Goal: Book appointment/travel/reservation: Book appointment/travel/reservation

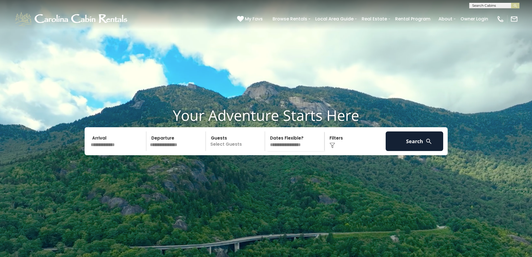
click at [106, 151] on input "text" at bounding box center [118, 141] width 58 height 20
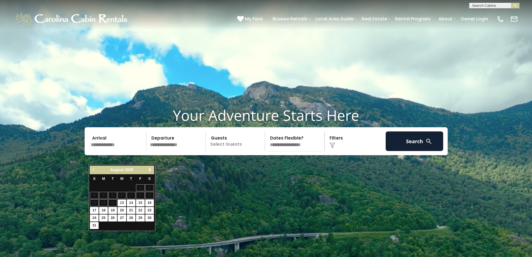
click at [150, 170] on span "Next" at bounding box center [150, 169] width 4 height 4
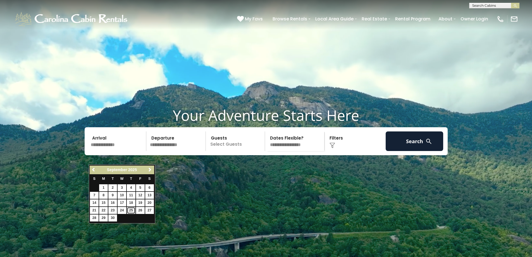
click at [130, 210] on link "25" at bounding box center [131, 210] width 9 height 7
type input "*******"
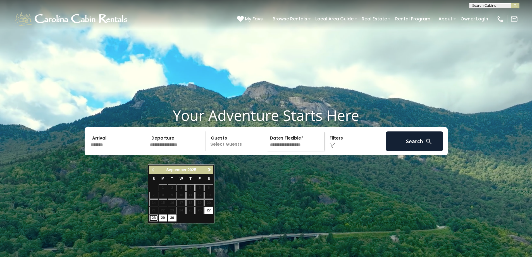
click at [152, 218] on link "28" at bounding box center [153, 217] width 9 height 7
type input "*******"
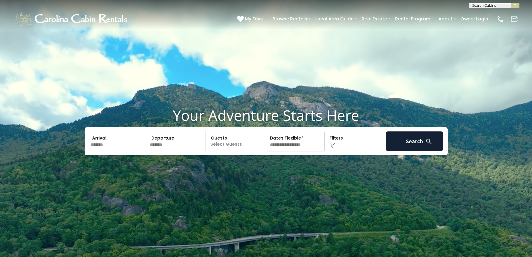
click at [239, 151] on p "Select Guests" at bounding box center [237, 141] width 58 height 20
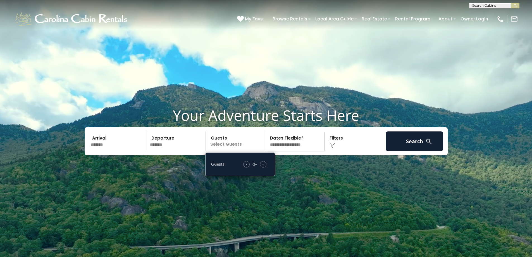
click at [263, 167] on span "+" at bounding box center [263, 164] width 2 height 6
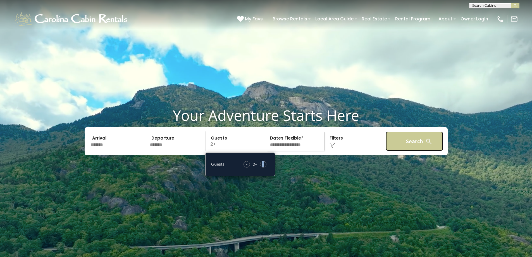
click at [412, 151] on button "Search" at bounding box center [415, 141] width 58 height 20
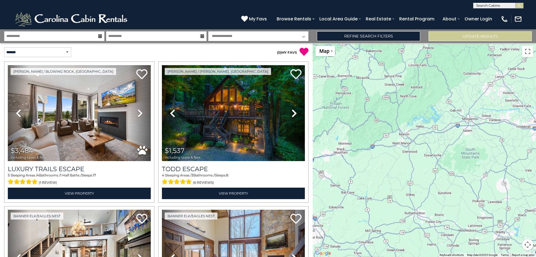
drag, startPoint x: 394, startPoint y: 215, endPoint x: 396, endPoint y: 57, distance: 158.1
click at [397, 60] on div "$3,484 $1,537 $2,095 $2,531 $2,192 $1,180 $3,133 $1,240 $714 $837 $2,903 $1,540…" at bounding box center [424, 150] width 223 height 214
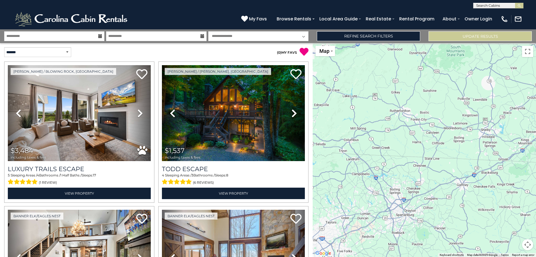
drag, startPoint x: 435, startPoint y: 133, endPoint x: 430, endPoint y: 104, distance: 29.5
click at [430, 104] on div "$3,484 $1,537 $2,095 $2,531 $2,192 $1,180 $3,133 $1,240 $714 $837 $2,903 $1,540…" at bounding box center [424, 150] width 223 height 214
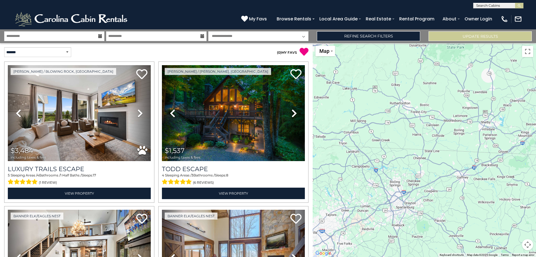
drag, startPoint x: 444, startPoint y: 190, endPoint x: 428, endPoint y: 79, distance: 111.7
click at [430, 88] on div "$3,484 $1,537 $2,095 $2,531 $2,192 $1,180 $3,133 $1,240 $714 $837 $2,903 $1,540…" at bounding box center [424, 150] width 223 height 214
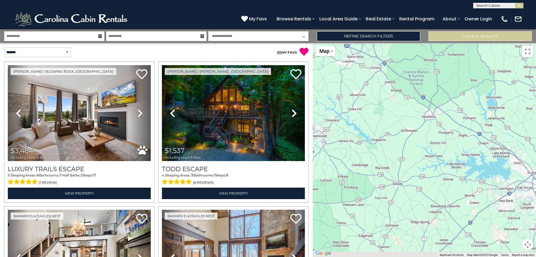
drag, startPoint x: 450, startPoint y: 144, endPoint x: 449, endPoint y: 123, distance: 21.0
click at [449, 131] on div "$3,484 $1,537 $2,095 $2,531 $2,192 $1,180 $3,133 $1,240 $714 $837 $2,903 $1,540…" at bounding box center [424, 150] width 223 height 214
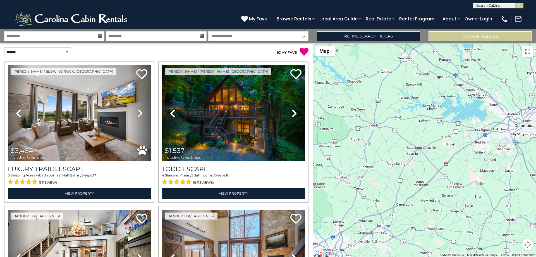
drag, startPoint x: 464, startPoint y: 115, endPoint x: 391, endPoint y: 177, distance: 95.4
click at [401, 175] on div "$3,484 $1,537 $2,095 $2,531 $2,192 $1,180 $3,133 $1,240 $714 $837 $2,903 $1,540…" at bounding box center [424, 150] width 223 height 214
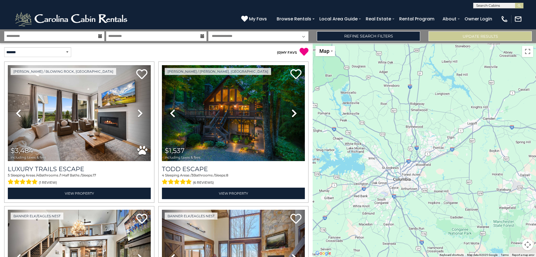
drag, startPoint x: 458, startPoint y: 194, endPoint x: 416, endPoint y: 122, distance: 83.0
click at [430, 147] on div "$3,484 $1,537 $2,095 $2,531 $2,192 $1,180 $3,133 $1,240 $714 $837 $2,903 $1,540…" at bounding box center [424, 150] width 223 height 214
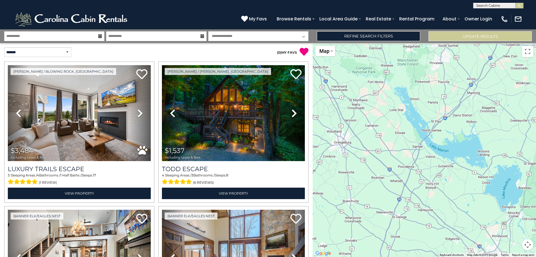
drag, startPoint x: 418, startPoint y: 88, endPoint x: 359, endPoint y: 238, distance: 161.5
click at [367, 209] on div "$3,484 $1,537 $2,095 $2,531 $2,192 $1,180 $3,133 $1,240 $714 $837 $2,903 $1,540…" at bounding box center [424, 150] width 223 height 214
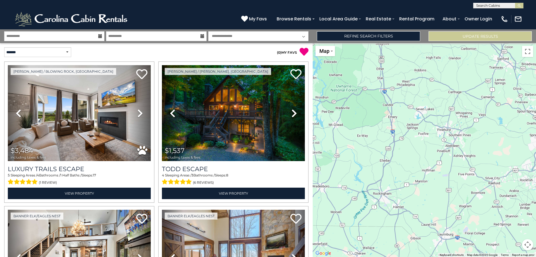
click at [332, 56] on div "$3,484 $1,537 $2,095 $2,531 $2,192 $1,180 $3,133 $1,240 $714 $837 $2,903 $1,540…" at bounding box center [424, 150] width 223 height 214
click at [333, 52] on button "Map" at bounding box center [326, 51] width 20 height 10
drag, startPoint x: 390, startPoint y: 128, endPoint x: 391, endPoint y: 125, distance: 2.8
click at [391, 126] on div "$3,484 $1,537 $2,095 $2,531 $2,192 $1,180 $3,133 $1,240 $714 $837 $2,903 $1,540…" at bounding box center [424, 150] width 223 height 214
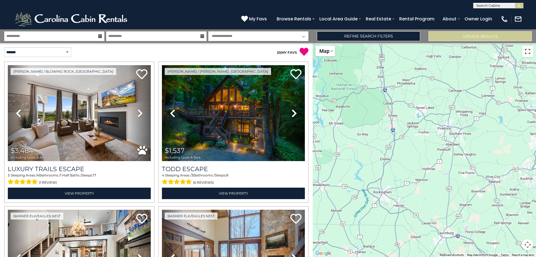
click at [527, 53] on button "Toggle fullscreen view" at bounding box center [527, 51] width 11 height 11
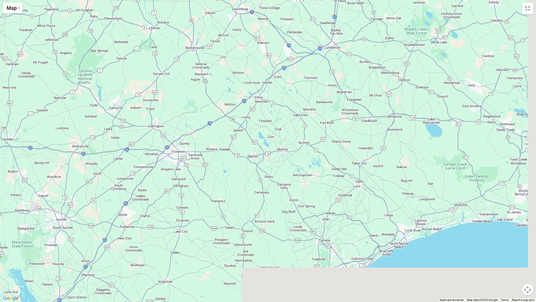
drag, startPoint x: 358, startPoint y: 265, endPoint x: 301, endPoint y: 17, distance: 254.5
click at [302, 18] on div "$3,484 $1,537 $2,095 $2,531 $2,192 $1,180 $3,133 $1,240 $714 $837 $2,903 $1,540…" at bounding box center [268, 151] width 536 height 302
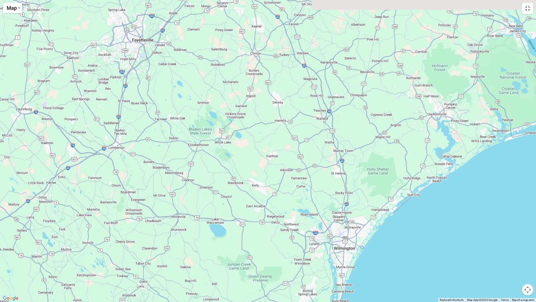
drag, startPoint x: 475, startPoint y: 109, endPoint x: 265, endPoint y: 246, distance: 250.5
click at [266, 245] on div "$3,484 $1,537 $2,095 $2,531 $2,192 $1,180 $3,133 $1,240 $714 $837 $2,903 $1,540…" at bounding box center [268, 151] width 536 height 302
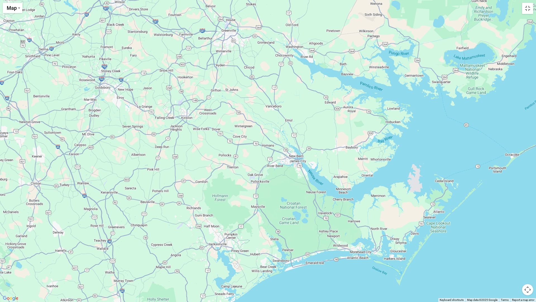
drag, startPoint x: 373, startPoint y: 110, endPoint x: 154, endPoint y: 243, distance: 255.7
click at [155, 240] on div "$3,484 $1,537 $2,095 $2,531 $2,192 $1,180 $3,133 $1,240 $714 $837 $2,903 $1,540…" at bounding box center [268, 151] width 536 height 302
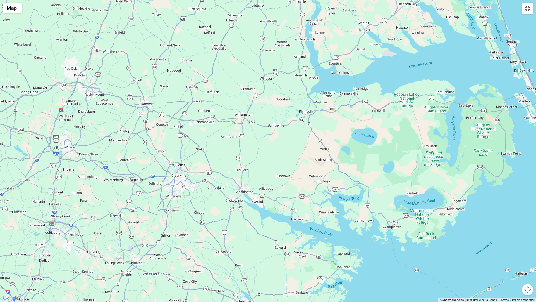
drag, startPoint x: 308, startPoint y: 140, endPoint x: 262, endPoint y: 265, distance: 133.5
click at [262, 256] on div "$3,484 $1,537 $2,095 $2,531 $2,192 $1,180 $3,133 $1,240 $714 $837 $2,903 $1,540…" at bounding box center [268, 151] width 536 height 302
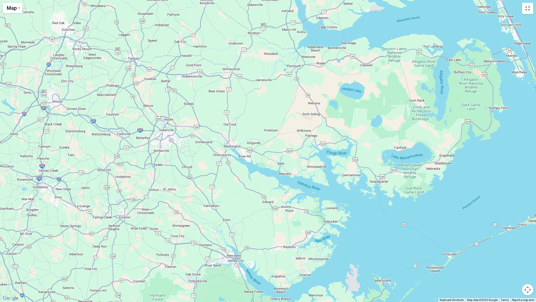
drag, startPoint x: 379, startPoint y: 232, endPoint x: 366, endPoint y: 188, distance: 46.0
click at [366, 188] on div "$3,484 $1,537 $2,095 $2,531 $2,192 $1,180 $3,133 $1,240 $714 $837 $2,903 $1,540…" at bounding box center [268, 151] width 536 height 302
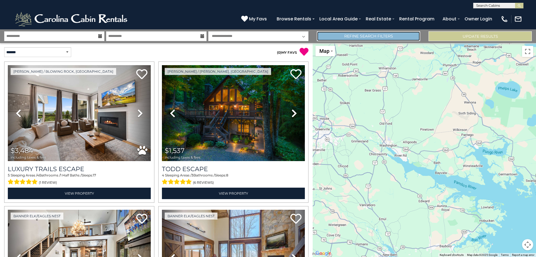
click at [365, 36] on link "Refine Search Filters" at bounding box center [368, 36] width 103 height 10
